Goal: Task Accomplishment & Management: Use online tool/utility

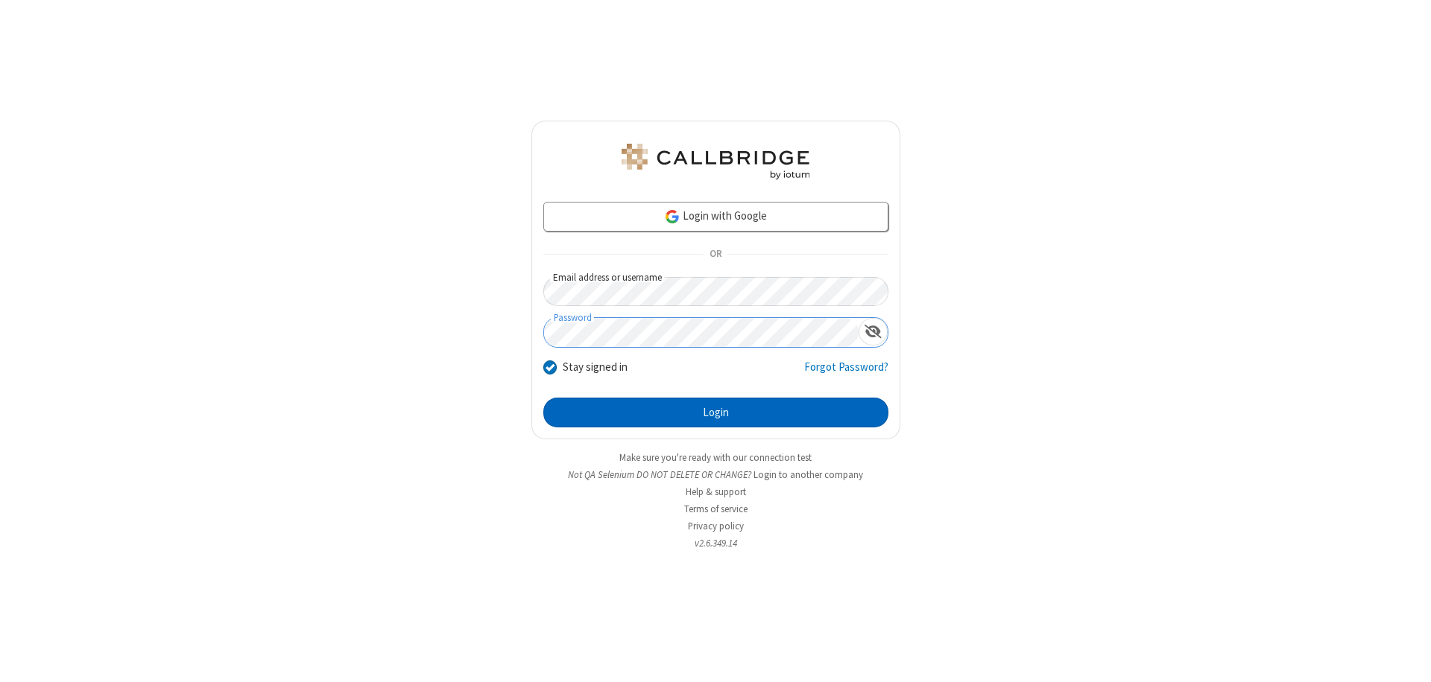
click at [715, 413] on button "Login" at bounding box center [715, 413] width 345 height 30
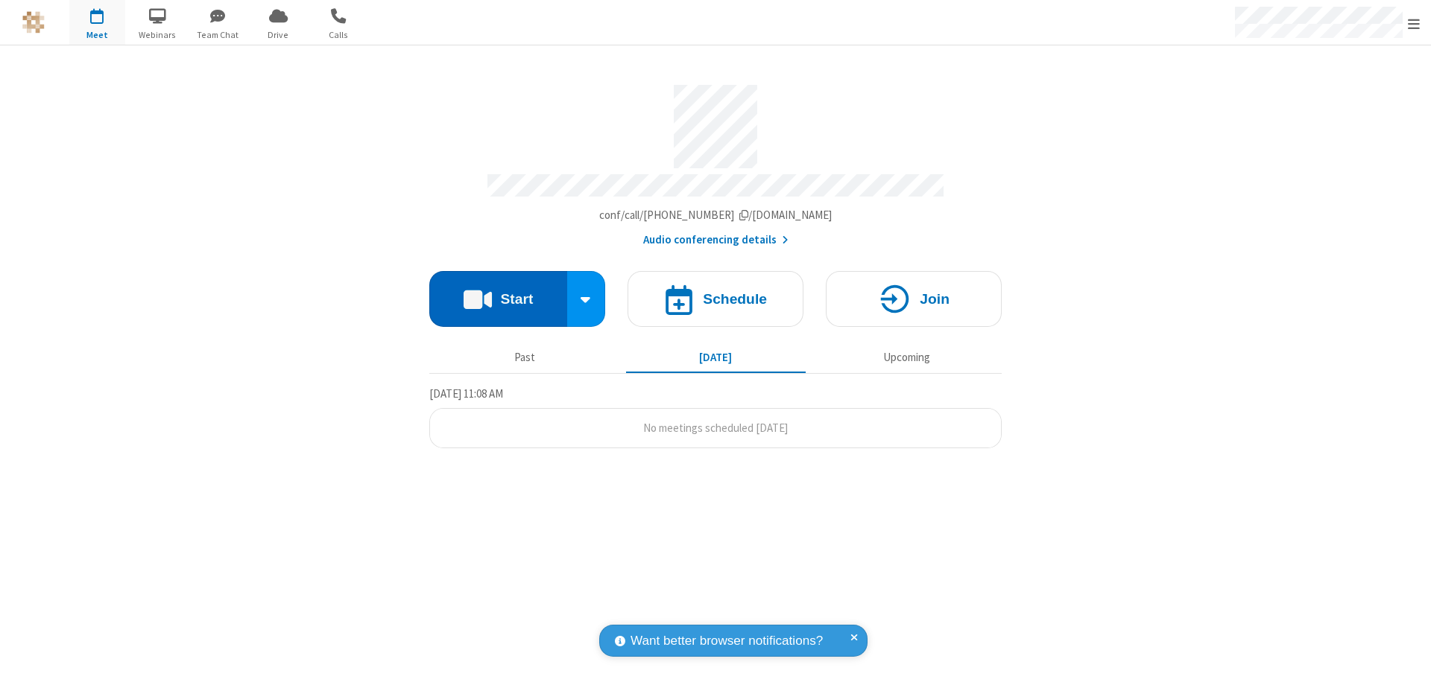
click at [498, 292] on button "Start" at bounding box center [498, 299] width 138 height 56
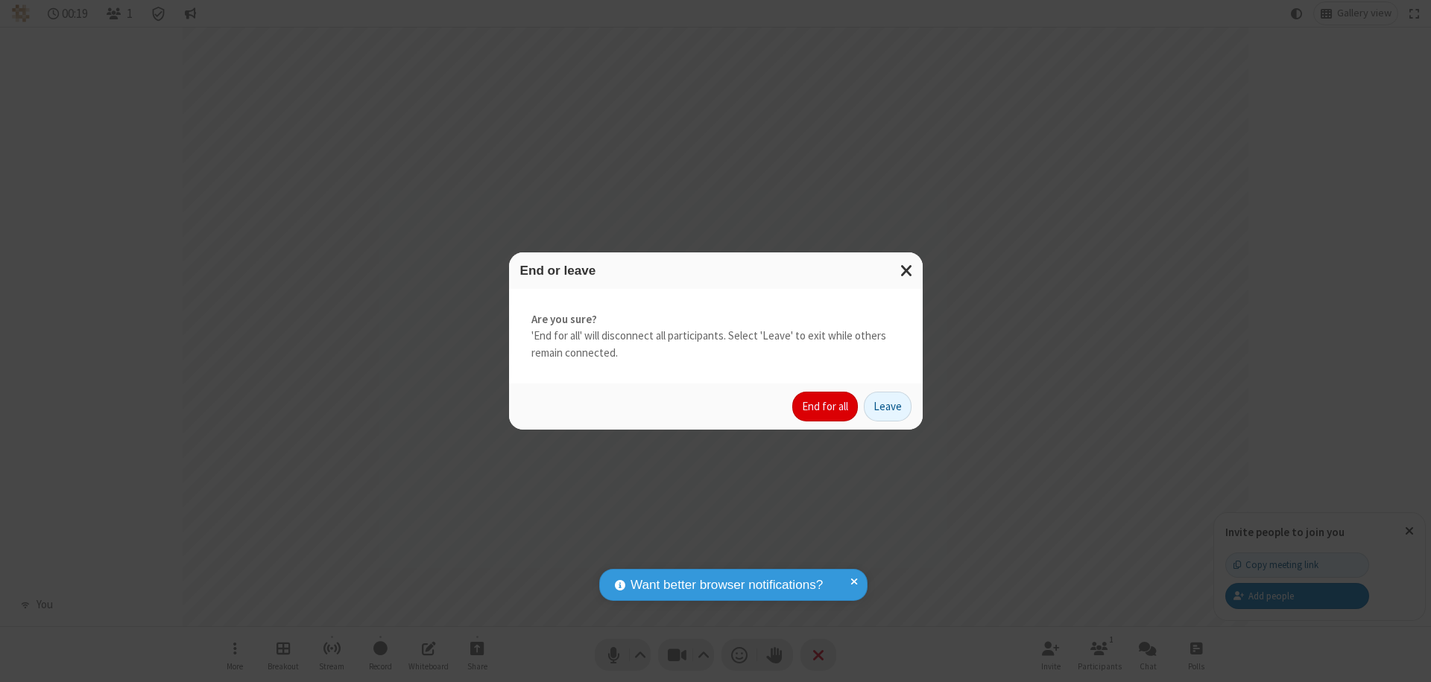
click at [826, 407] on button "End for all" at bounding box center [825, 407] width 66 height 30
